Goal: Information Seeking & Learning: Learn about a topic

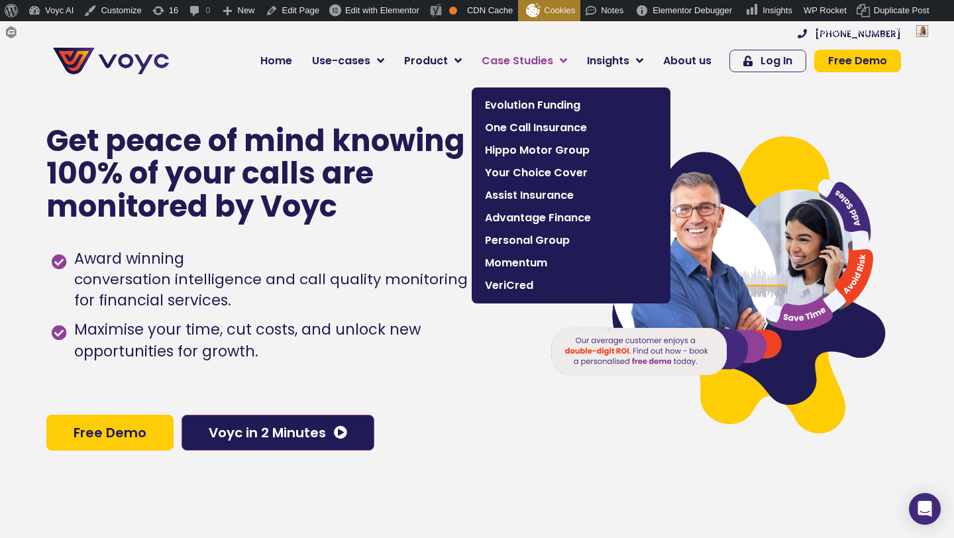
click at [506, 62] on span "Case Studies" at bounding box center [518, 61] width 72 height 16
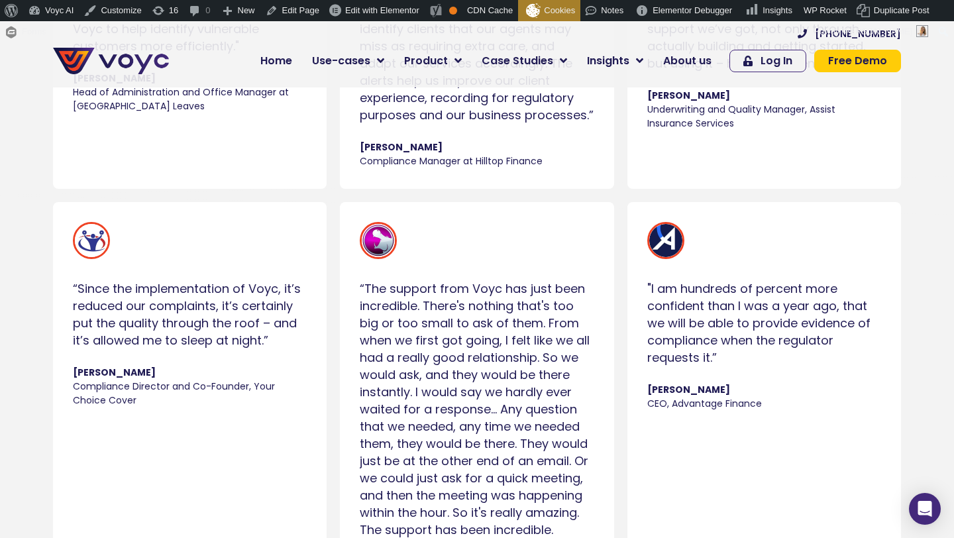
scroll to position [1413, 0]
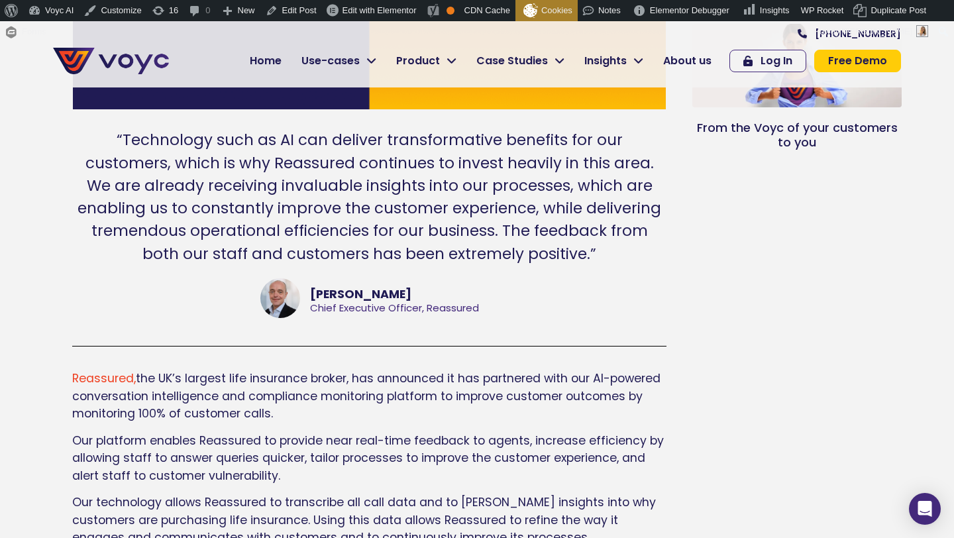
scroll to position [447, 0]
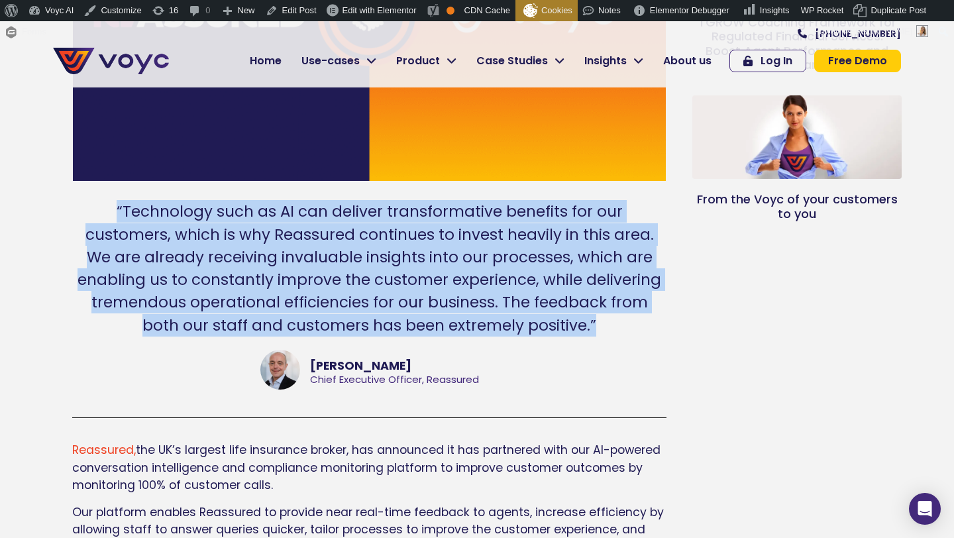
drag, startPoint x: 75, startPoint y: 205, endPoint x: 576, endPoint y: 315, distance: 513.0
click at [576, 315] on div "“Technology such as AI can deliver transformative benefits for our customers, w…" at bounding box center [369, 268] width 594 height 137
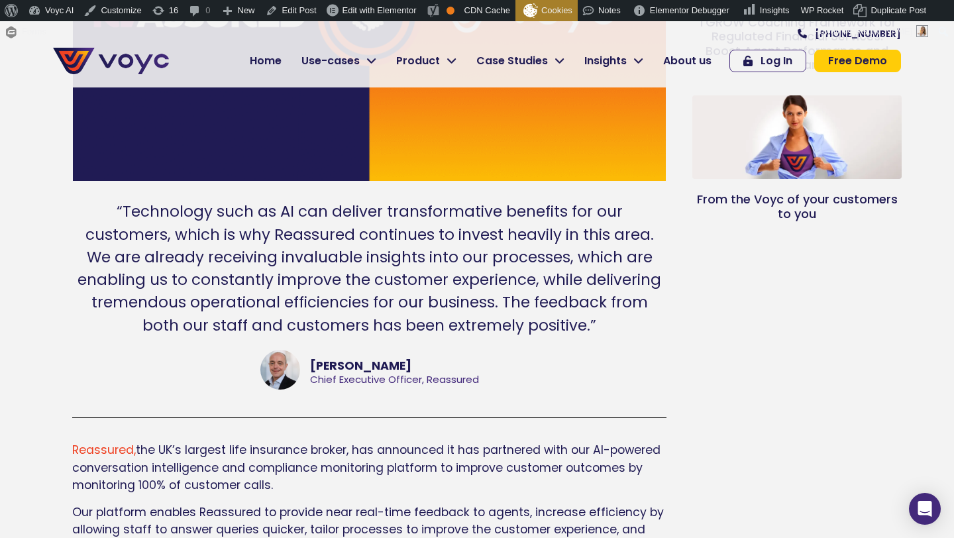
click at [575, 321] on div "“Technology such as AI can deliver transformative benefits for our customers, w…" at bounding box center [369, 268] width 594 height 137
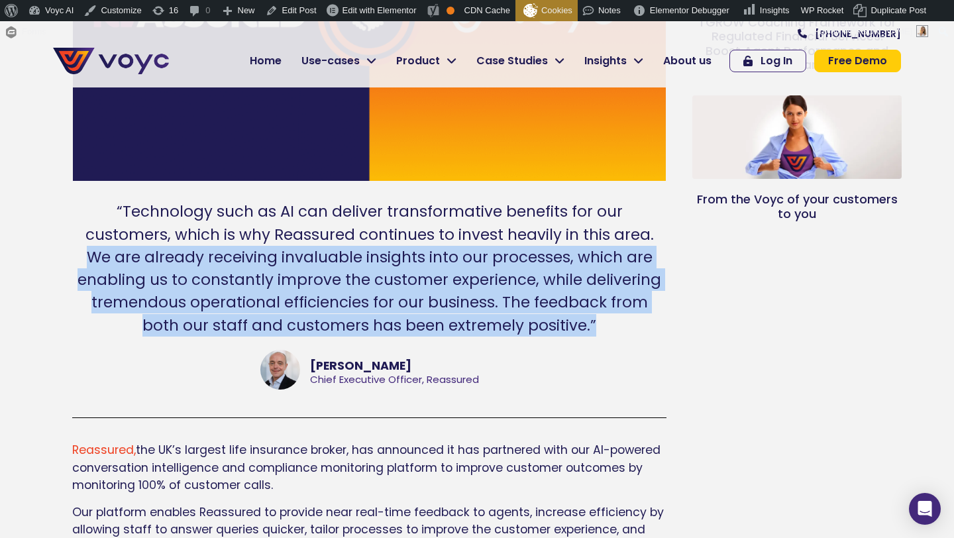
drag, startPoint x: 575, startPoint y: 321, endPoint x: 584, endPoint y: 235, distance: 86.0
click at [586, 233] on div "“Technology such as AI can deliver transformative benefits for our customers, w…" at bounding box center [369, 268] width 594 height 137
copy div "We are already receiving invaluable insights into our processes, which are enab…"
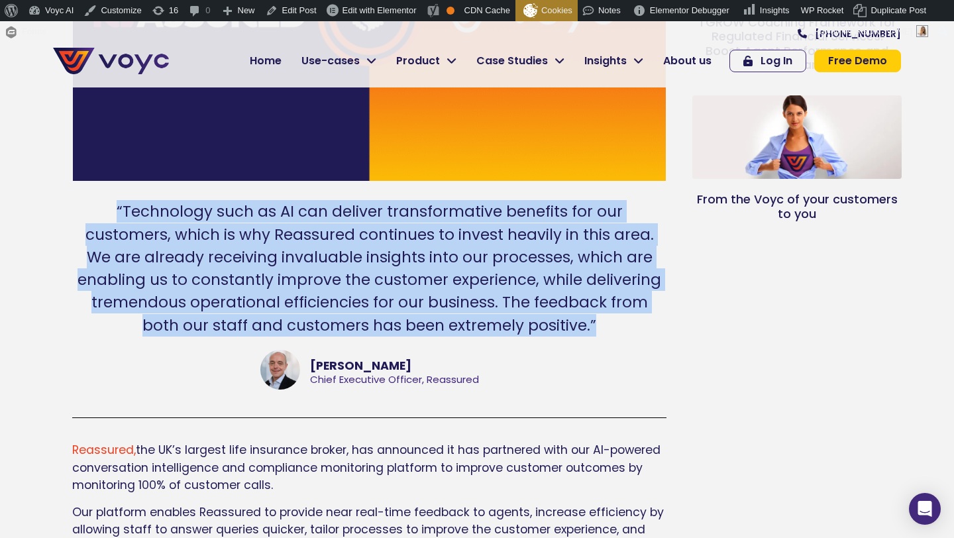
drag, startPoint x: 29, startPoint y: 207, endPoint x: 589, endPoint y: 328, distance: 572.9
click at [589, 328] on section "Reassured partners with Voyc to monitor 100% of customer calls & support their …" at bounding box center [477, 355] width 954 height 1569
copy div "“Technology such as AI can deliver transformative benefits for our customers, w…"
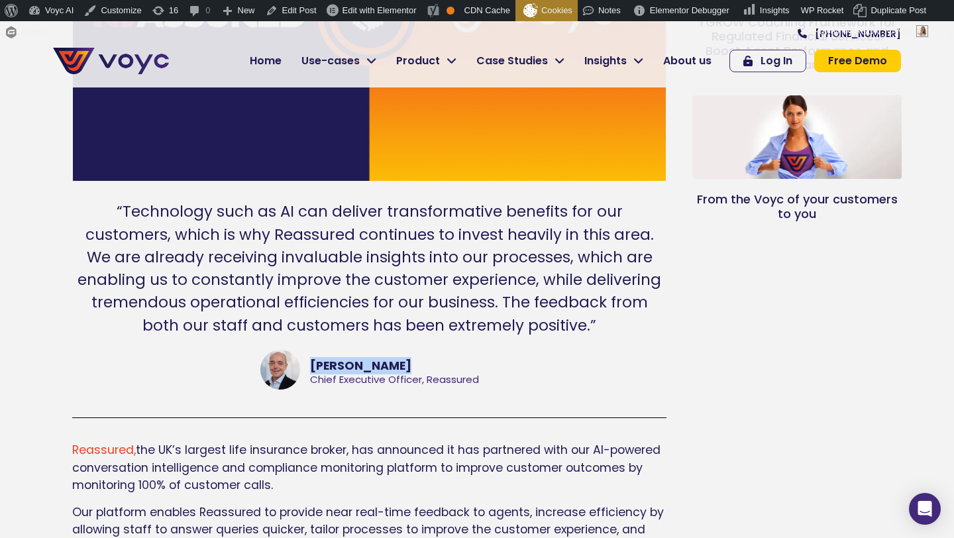
drag, startPoint x: 308, startPoint y: 364, endPoint x: 427, endPoint y: 362, distance: 119.3
click at [427, 363] on div "Mark Townsend Chief Executive Officer, Reassured" at bounding box center [369, 371] width 219 height 42
copy div "Mark Townsend"
drag, startPoint x: 311, startPoint y: 379, endPoint x: 498, endPoint y: 380, distance: 186.2
click at [498, 380] on div "Mark Townsend Chief Executive Officer, Reassured" at bounding box center [369, 372] width 594 height 44
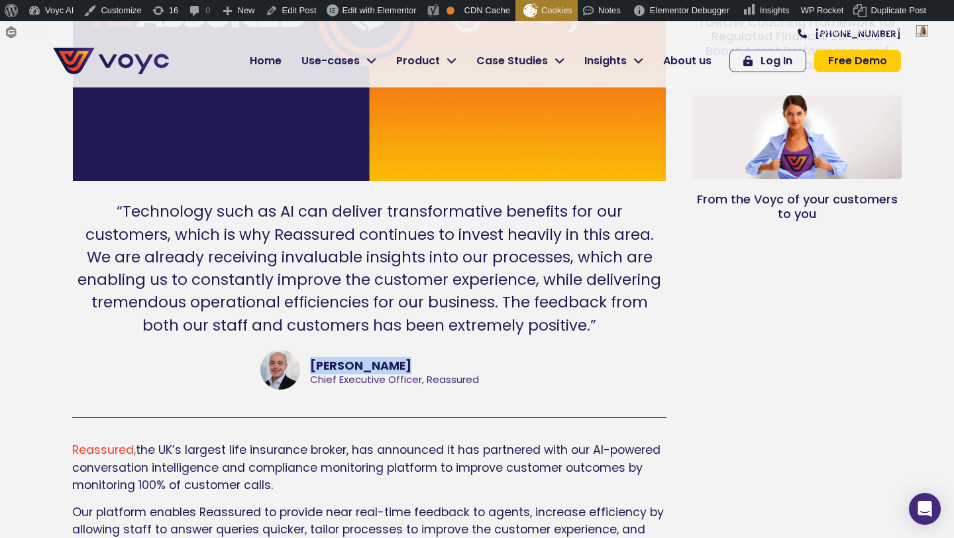
copy div "Chief Executive Officer, Reassured"
